Goal: Find specific page/section: Find specific page/section

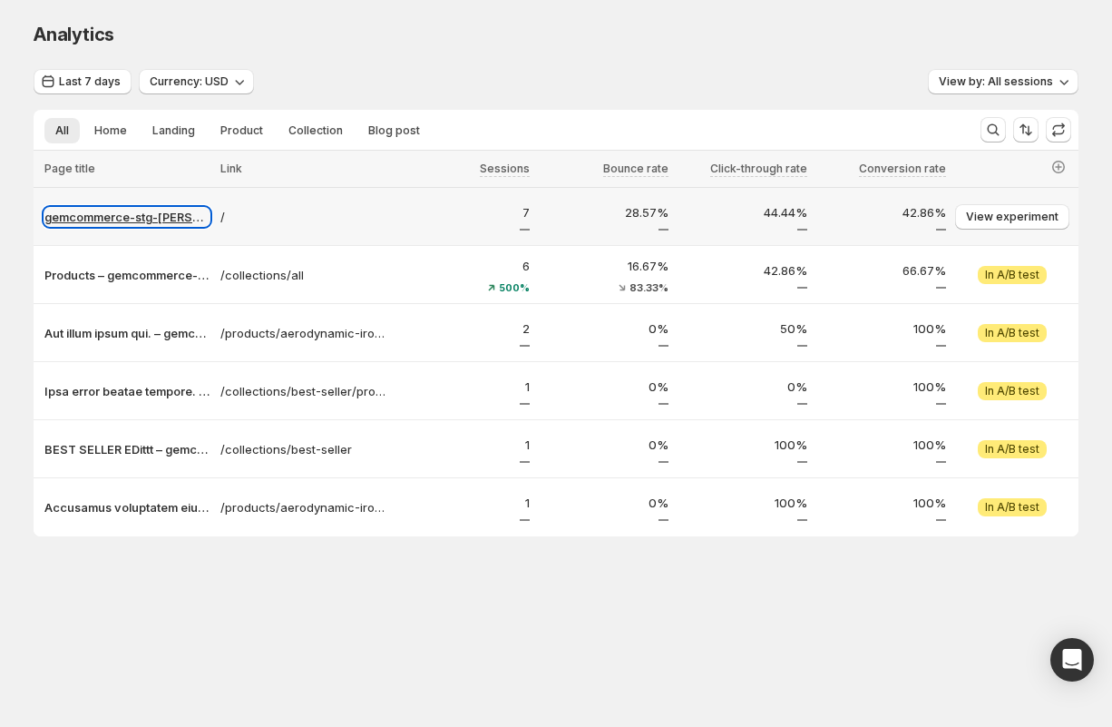
click at [140, 215] on p "gemcommerce-stg-[PERSON_NAME]" at bounding box center [126, 217] width 165 height 18
